Goal: Find specific page/section: Find specific page/section

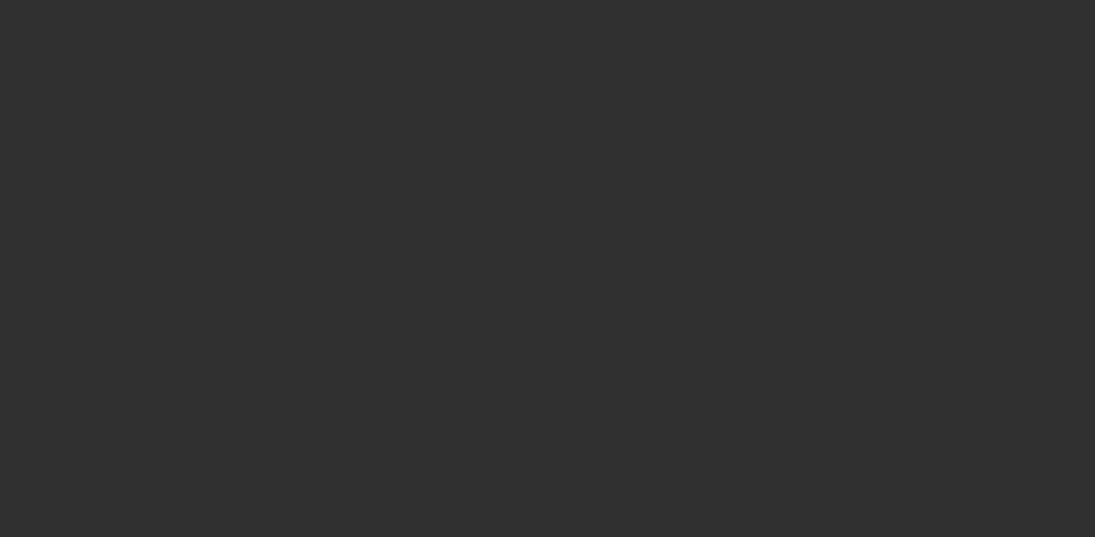
select select "10"
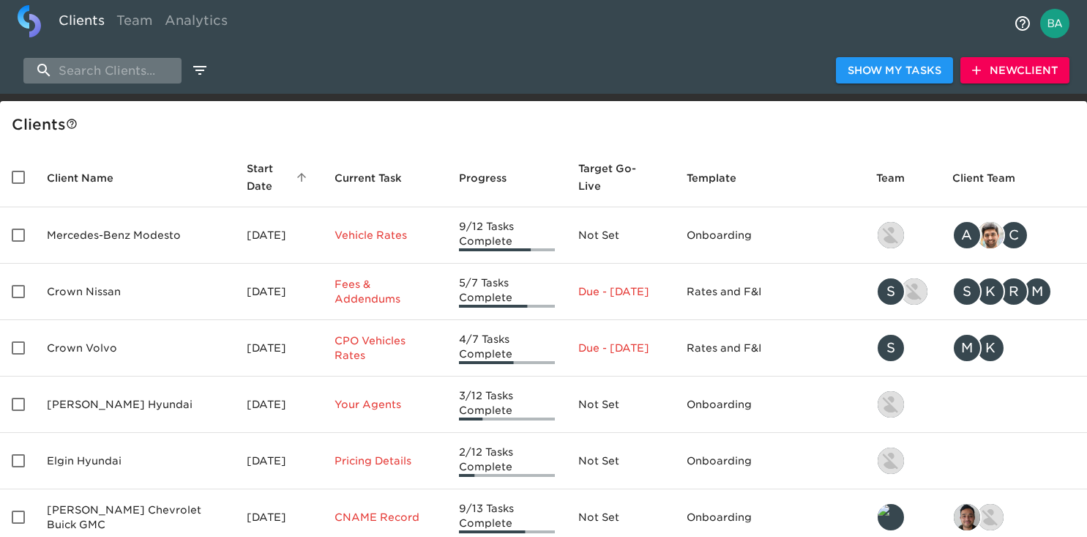
click at [99, 72] on input "search" at bounding box center [102, 71] width 158 height 26
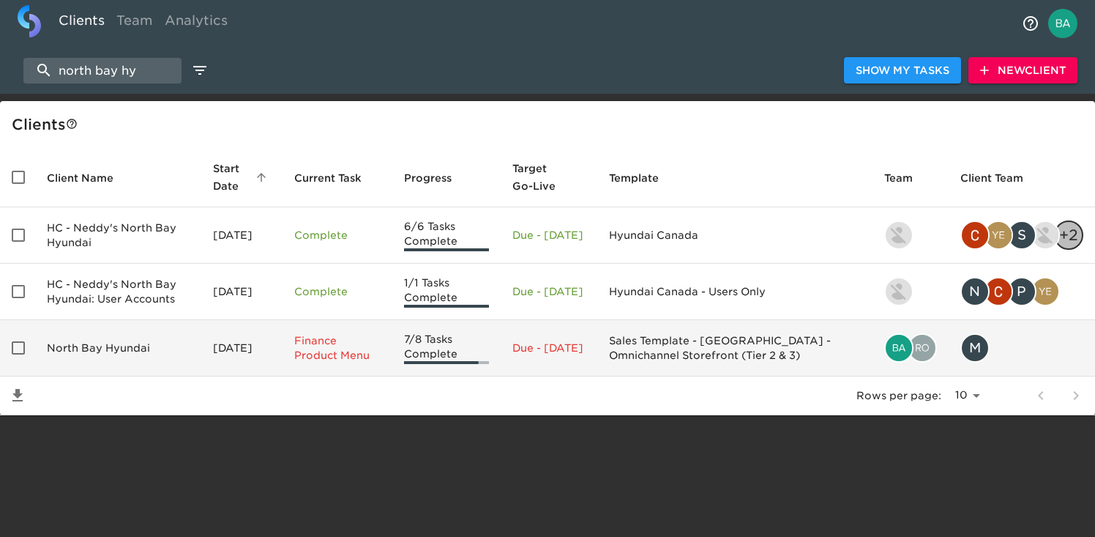
type input "north bay hy"
click at [116, 344] on td "North Bay Hyundai" at bounding box center [118, 348] width 166 height 56
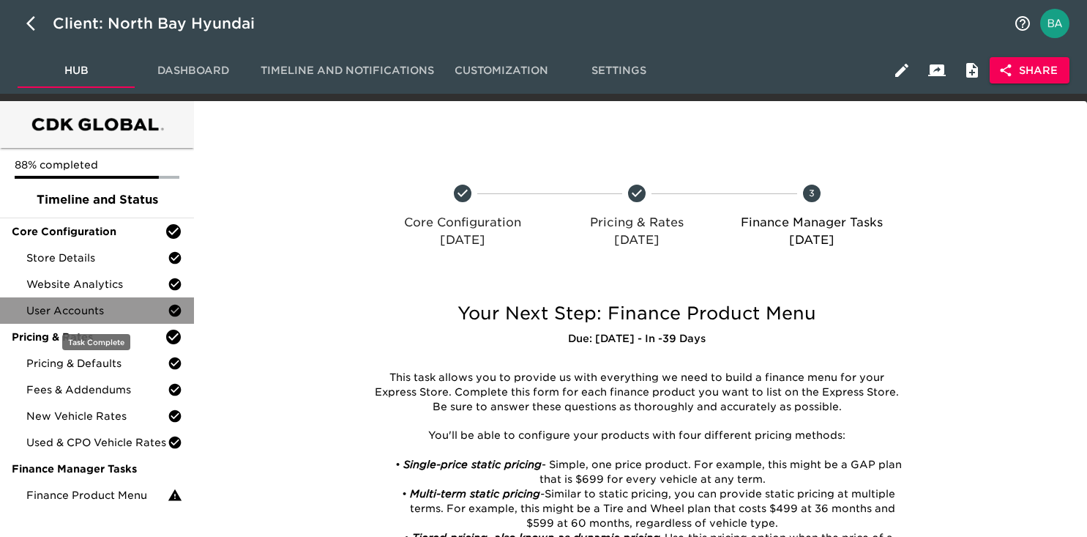
click at [97, 311] on span "User Accounts" at bounding box center [96, 310] width 141 height 15
